Goal: Check status: Check status

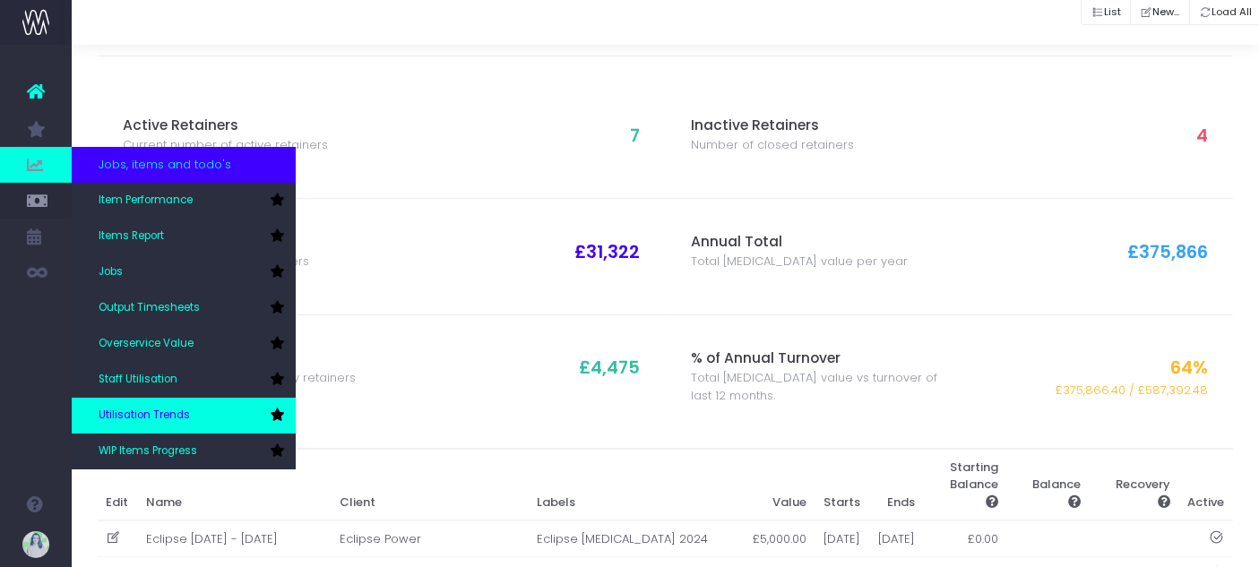
scroll to position [56, 0]
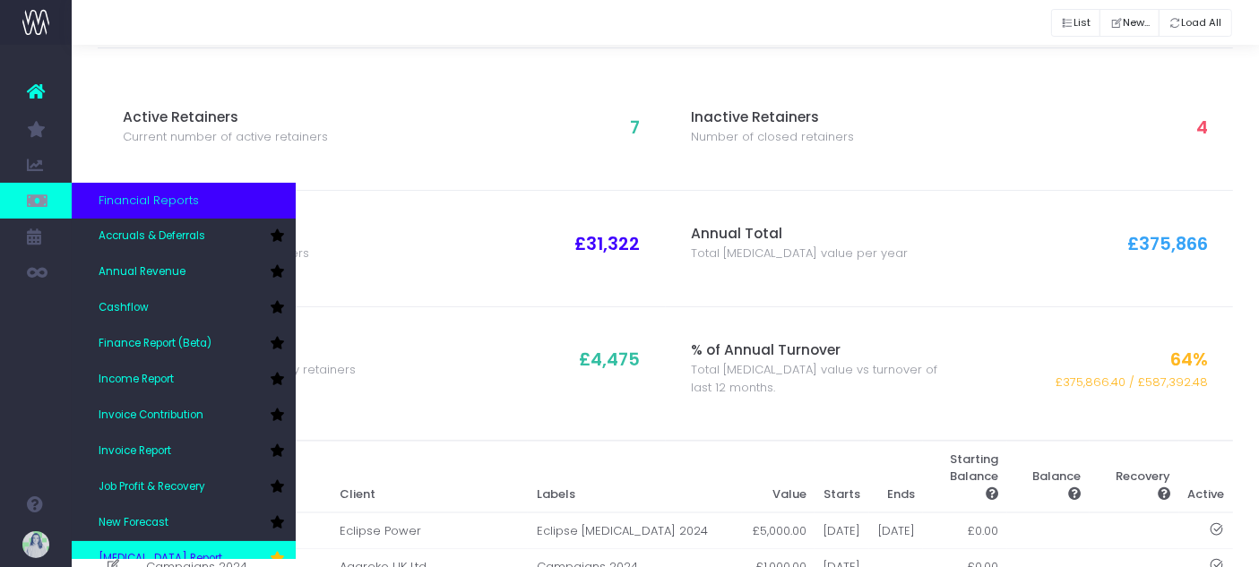
click at [166, 541] on link "[MEDICAL_DATA] Report" at bounding box center [184, 559] width 224 height 36
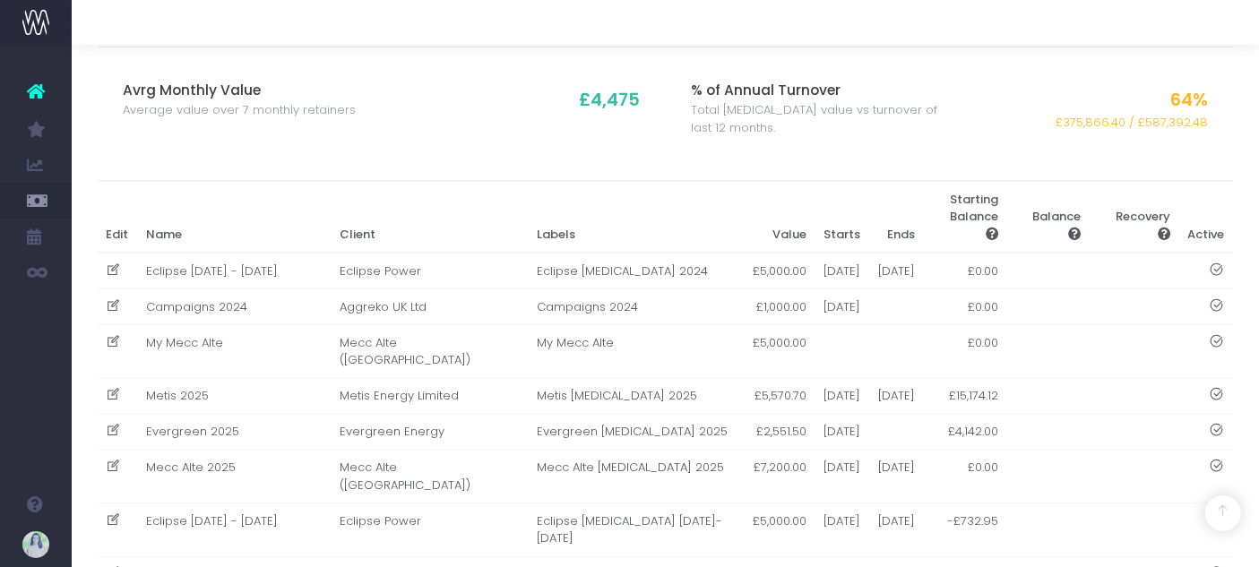
scroll to position [418, 0]
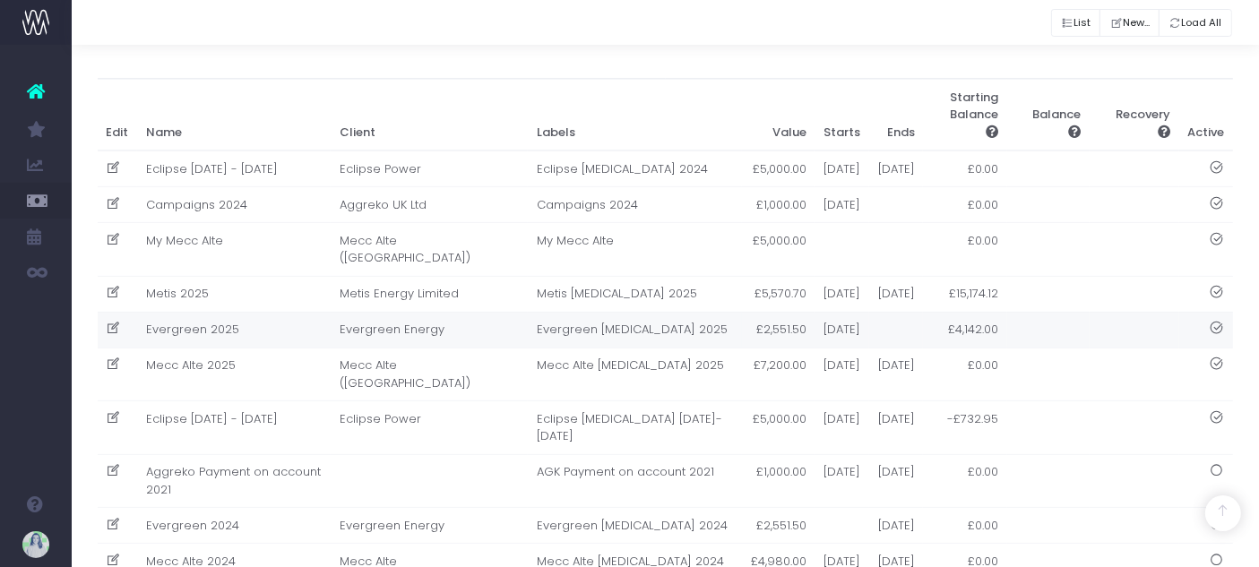
click at [273, 348] on td "Evergreen 2025" at bounding box center [234, 330] width 194 height 36
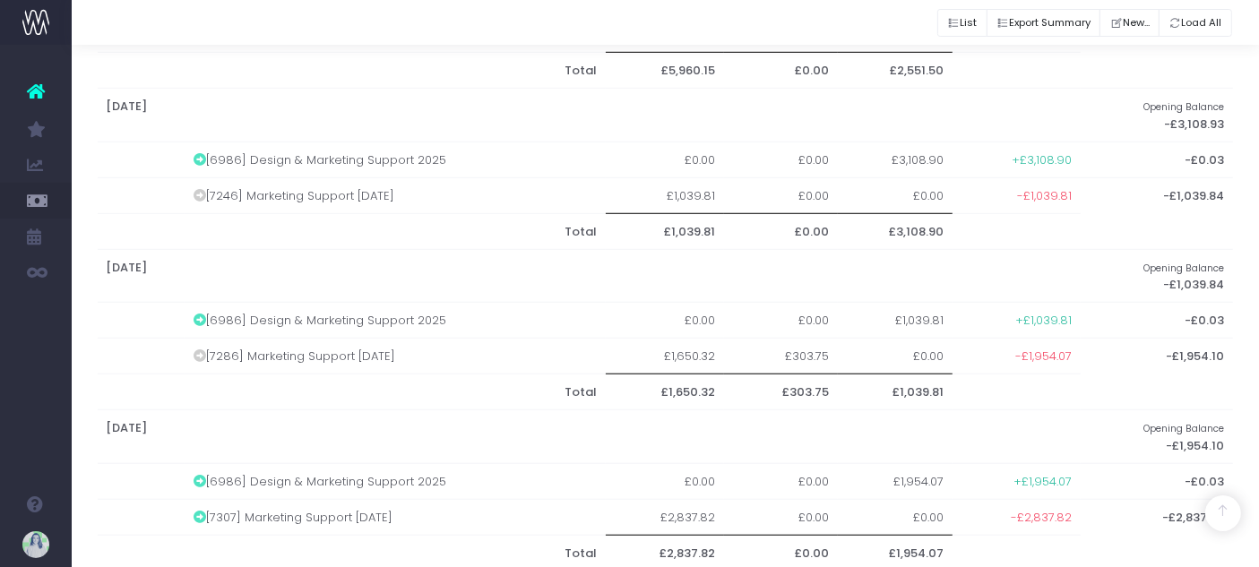
scroll to position [1418, 0]
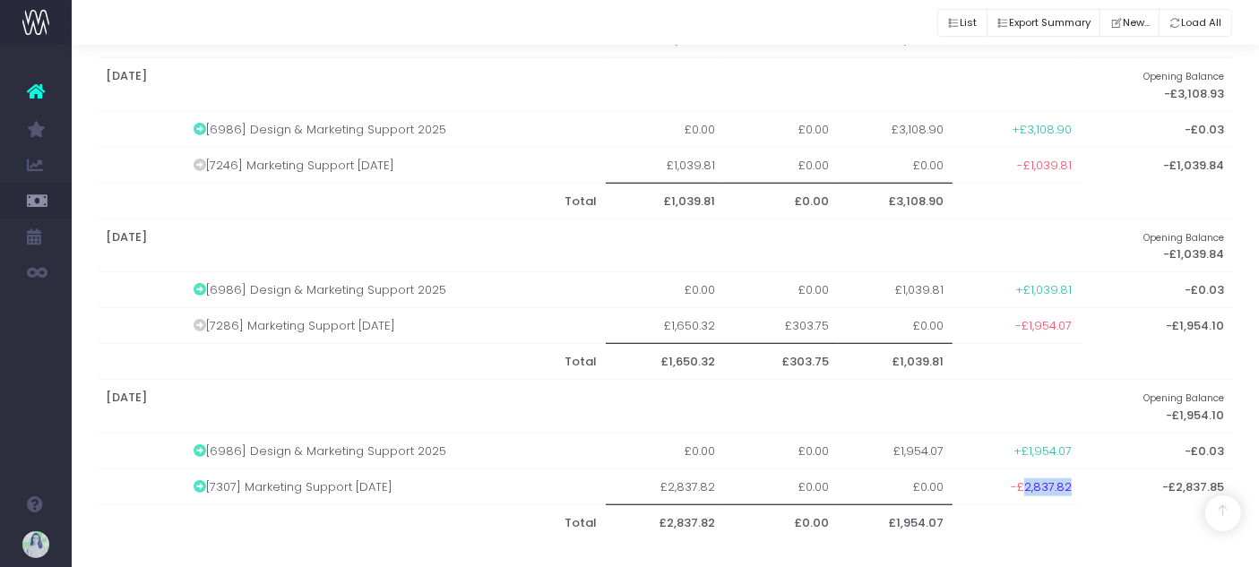
drag, startPoint x: 1024, startPoint y: 476, endPoint x: 1073, endPoint y: 473, distance: 49.4
click at [1073, 473] on td "-£2,837.82" at bounding box center [1017, 487] width 128 height 36
copy span "2,837.82"
